Goal: Check status: Check status

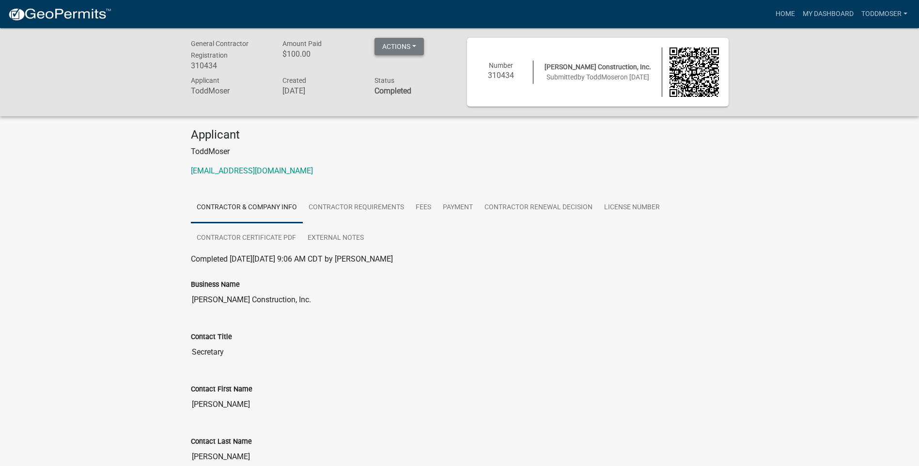
click at [417, 47] on button "Actions" at bounding box center [398, 46] width 49 height 17
click at [344, 51] on h6 "$100.00" at bounding box center [320, 53] width 77 height 9
click at [881, 14] on link "ToddMoser" at bounding box center [884, 14] width 54 height 18
click at [873, 38] on link "Account" at bounding box center [871, 39] width 77 height 23
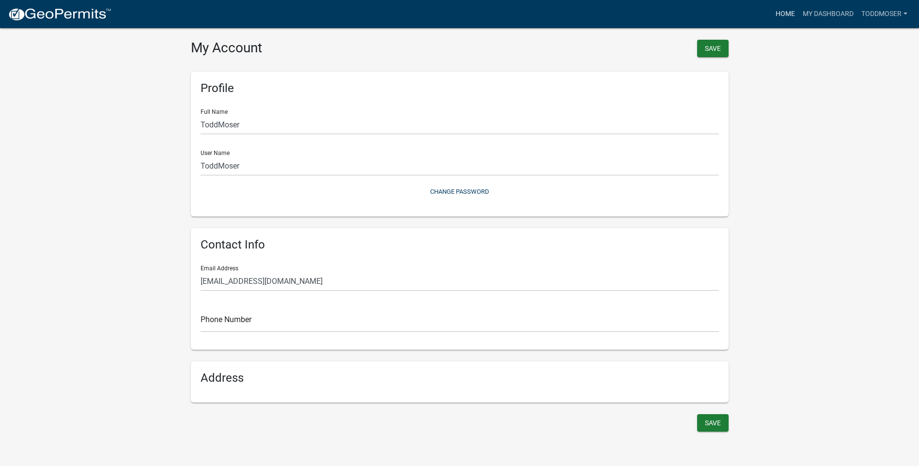
click at [780, 15] on link "Home" at bounding box center [784, 14] width 27 height 18
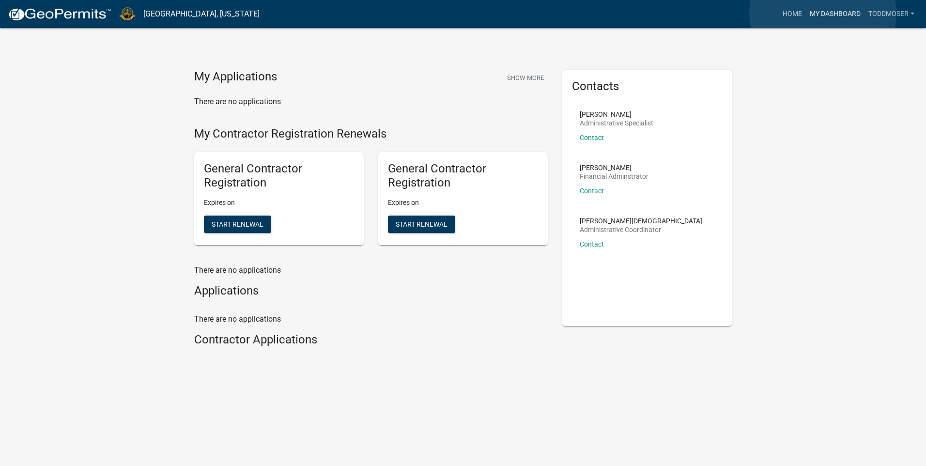
click at [823, 13] on link "My Dashboard" at bounding box center [835, 14] width 59 height 18
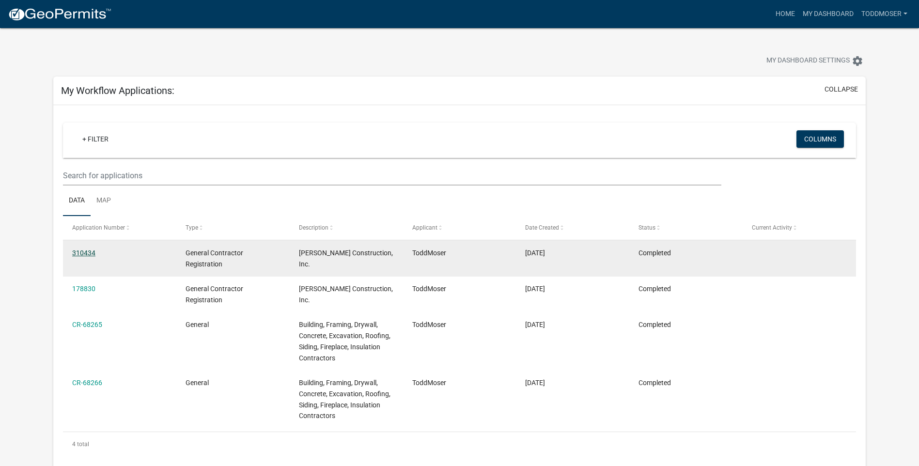
click at [86, 253] on link "310434" at bounding box center [83, 253] width 23 height 8
